Goal: Task Accomplishment & Management: Use online tool/utility

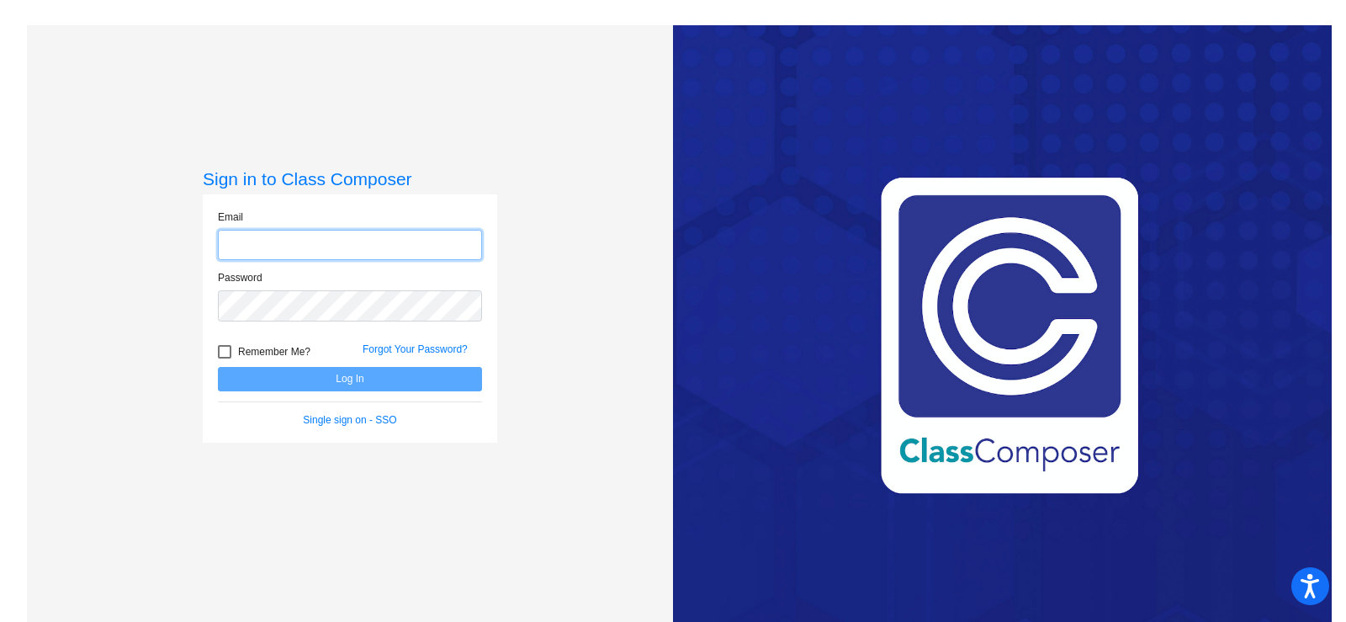
type input "[EMAIL_ADDRESS][DOMAIN_NAME]"
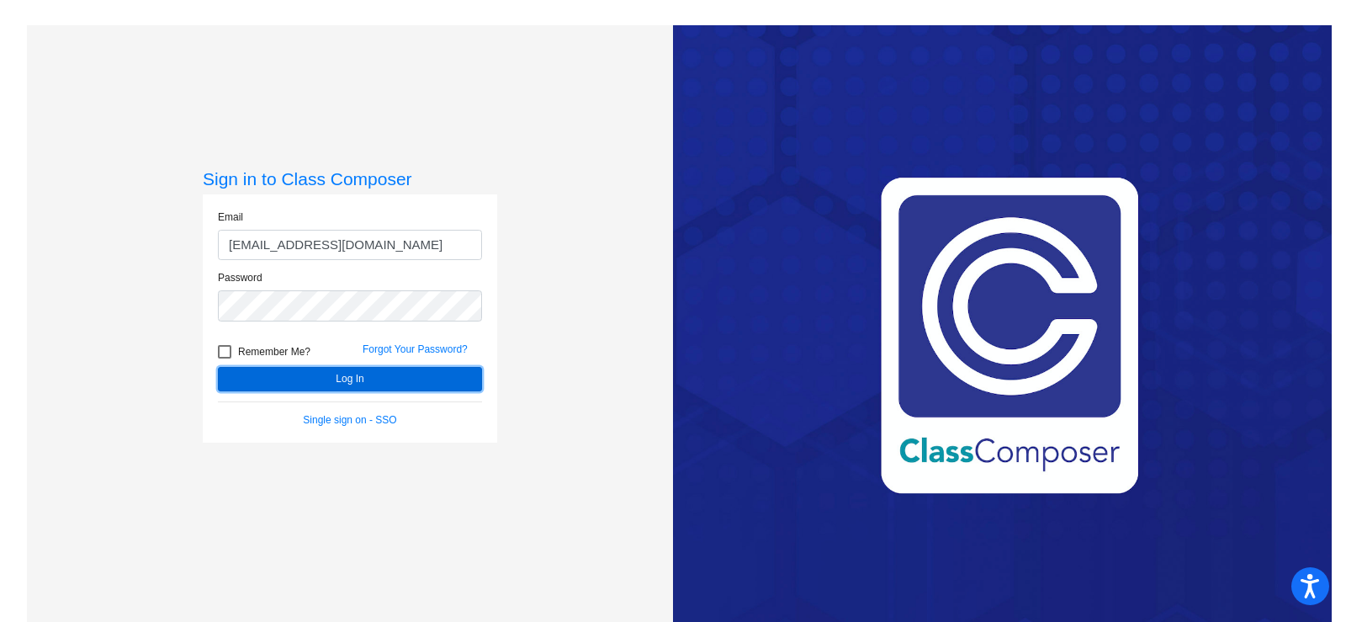
click at [326, 374] on button "Log In" at bounding box center [350, 379] width 264 height 24
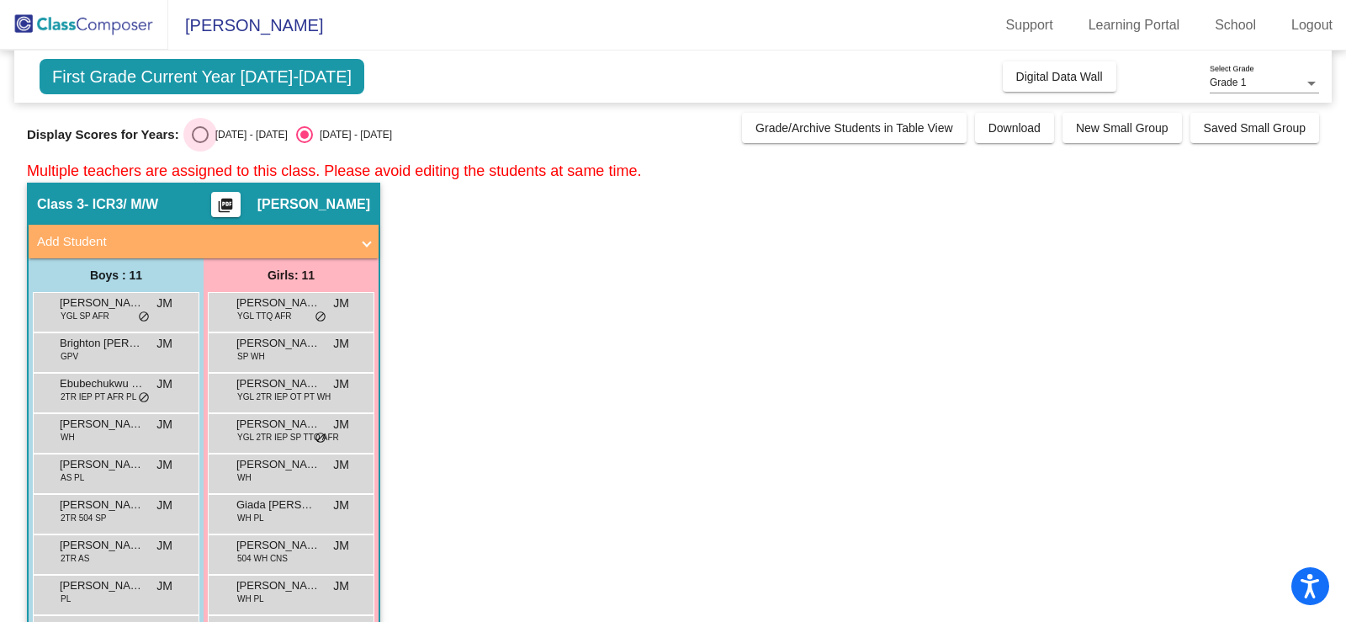
click at [199, 130] on div "Select an option" at bounding box center [200, 134] width 17 height 17
click at [199, 143] on input "[DATE] - [DATE]" at bounding box center [199, 143] width 1 height 1
radio input "true"
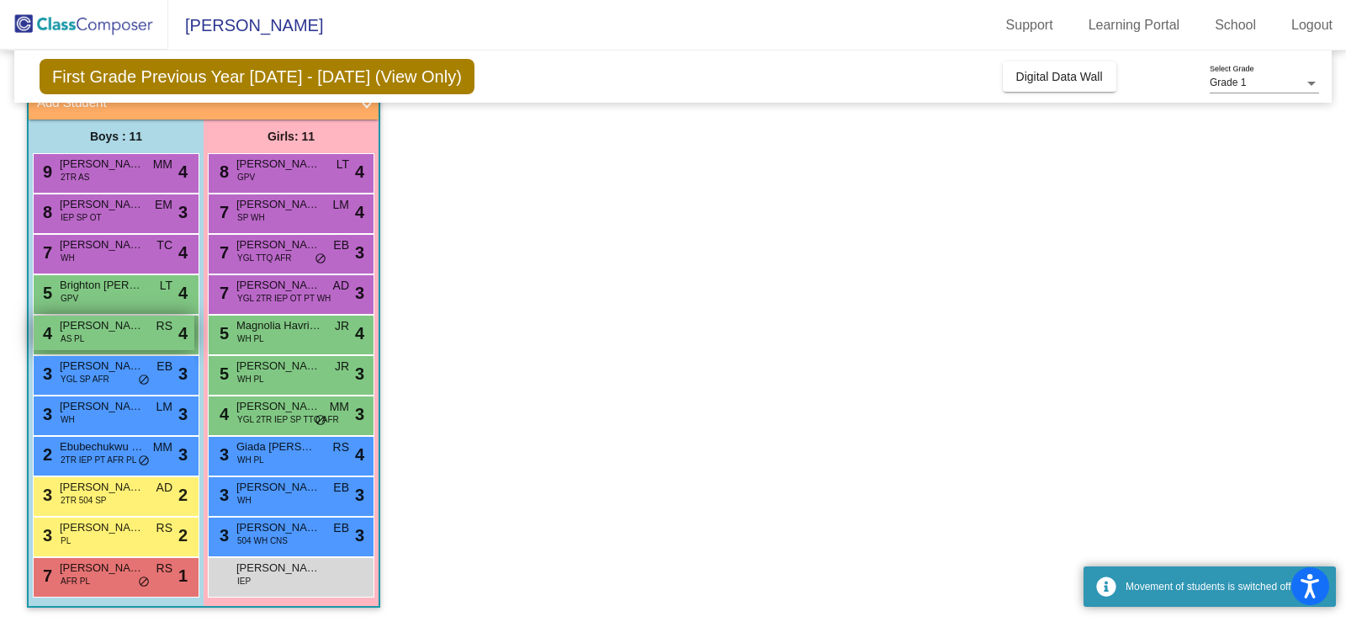
scroll to position [141, 0]
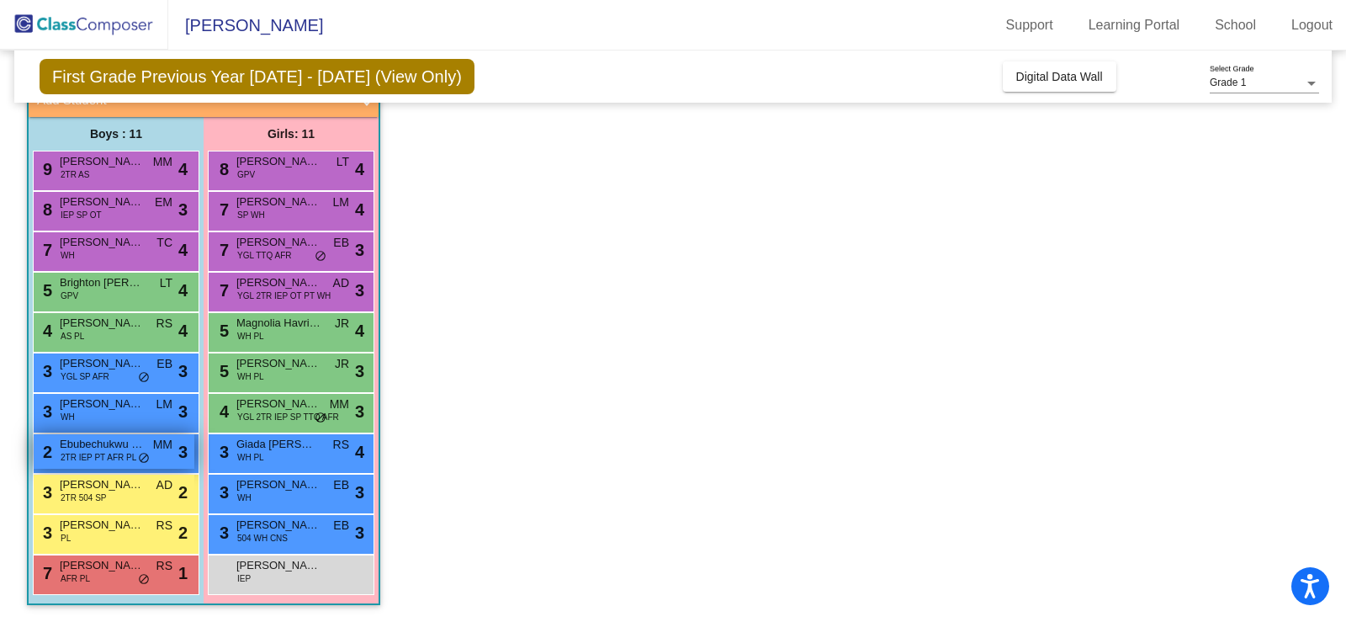
click at [76, 452] on span "2TR IEP PT AFR PL" at bounding box center [99, 457] width 76 height 13
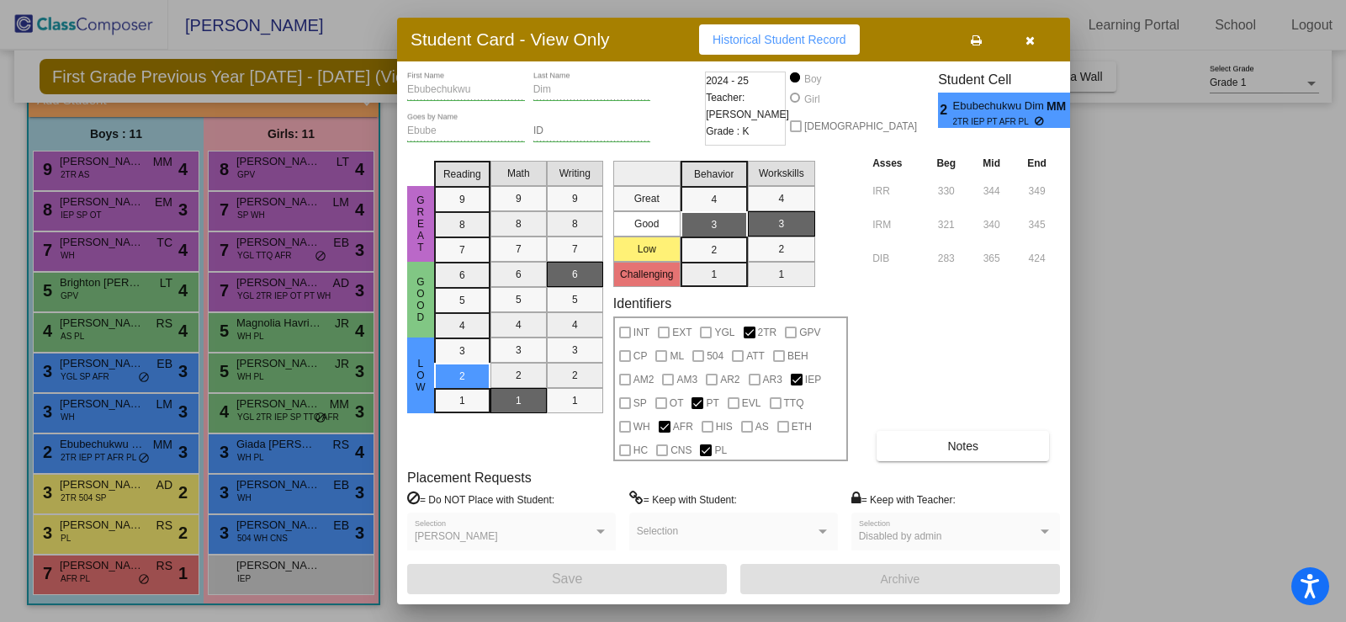
click at [1035, 35] on button "button" at bounding box center [1030, 39] width 54 height 30
